Goal: Information Seeking & Learning: Learn about a topic

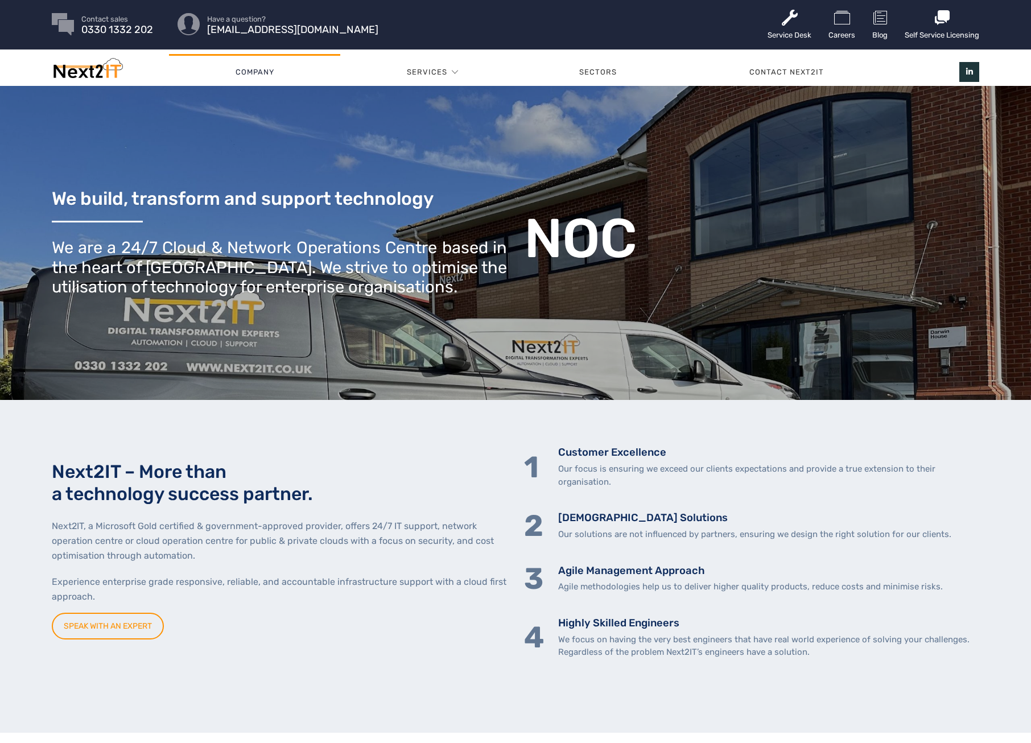
click at [258, 66] on link "Company" at bounding box center [254, 72] width 171 height 34
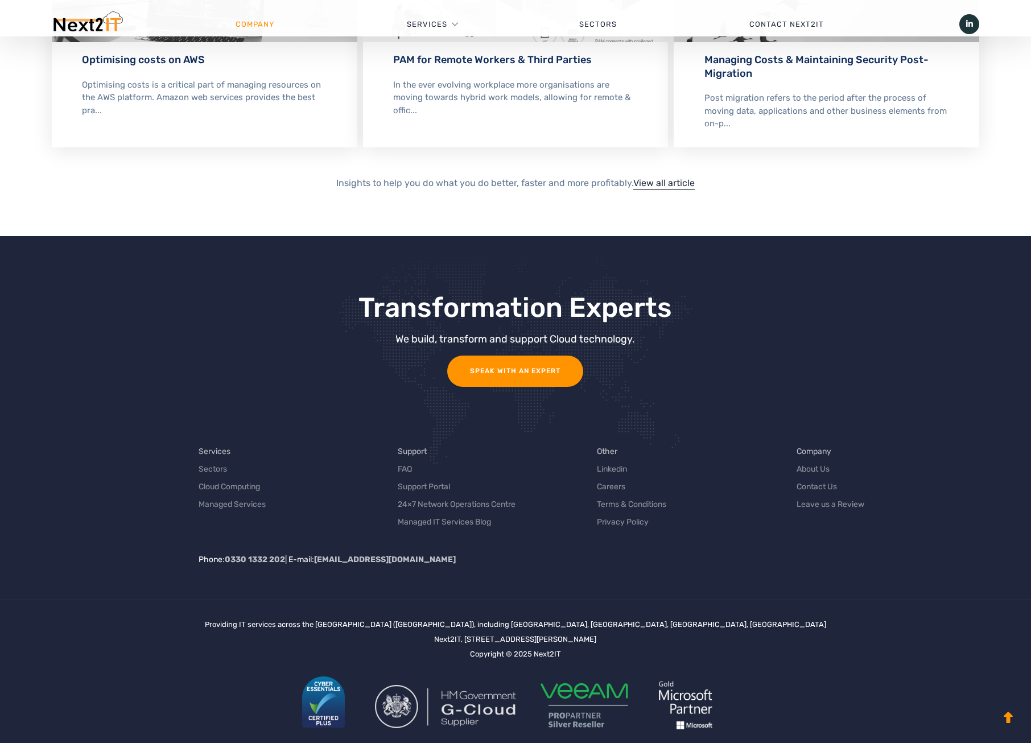
scroll to position [2352, 0]
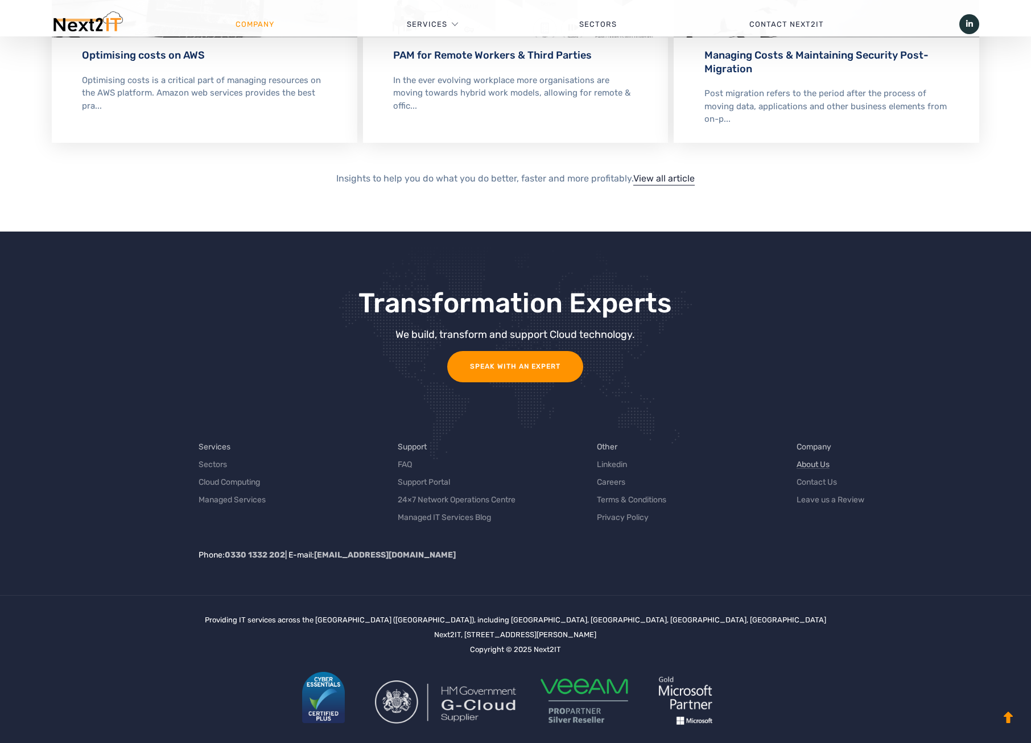
click at [820, 458] on link "About Us" at bounding box center [812, 464] width 33 height 12
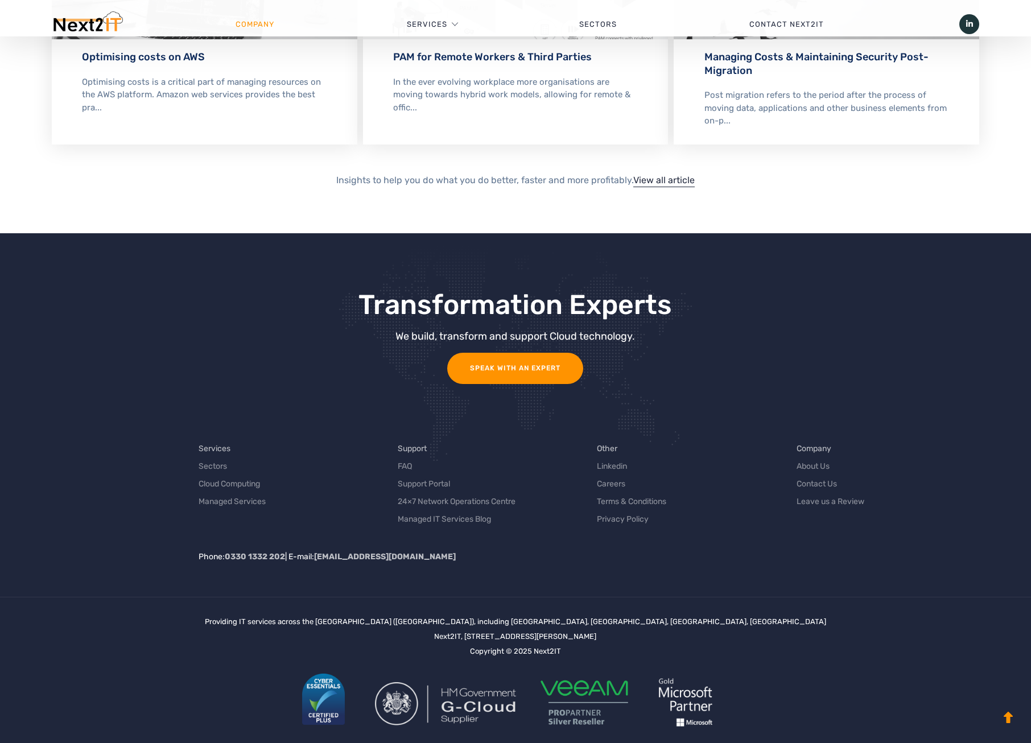
scroll to position [2352, 0]
